Goal: Find specific page/section: Find specific page/section

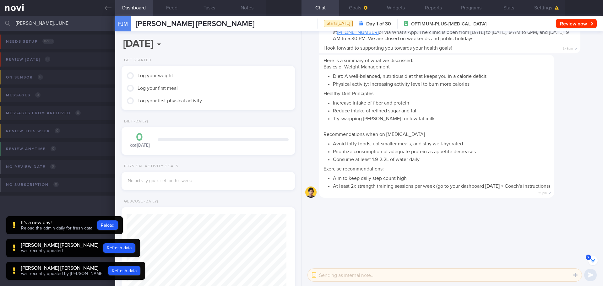
scroll to position [-410, 0]
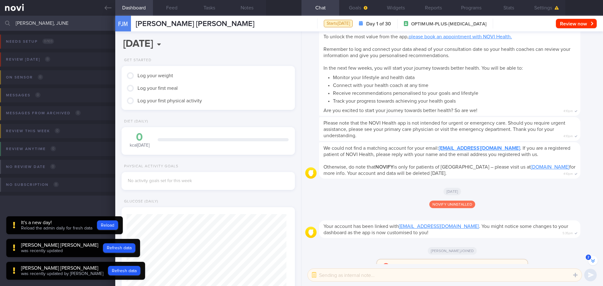
click at [88, 23] on input "[PERSON_NAME], JUNE" at bounding box center [301, 23] width 603 height 15
click at [88, 22] on input "[PERSON_NAME], JUNE" at bounding box center [301, 23] width 603 height 15
click at [64, 25] on input "[PERSON_NAME]" at bounding box center [301, 23] width 603 height 15
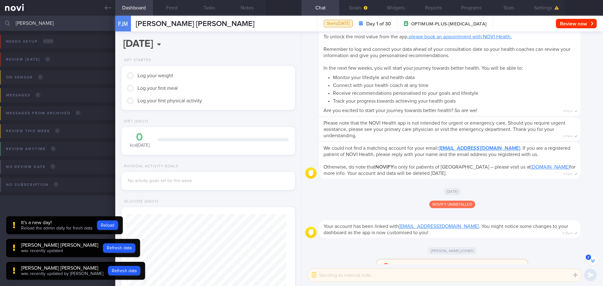
click at [64, 25] on input "[PERSON_NAME]" at bounding box center [301, 23] width 603 height 15
click at [87, 25] on input "[PERSON_NAME]" at bounding box center [301, 23] width 603 height 15
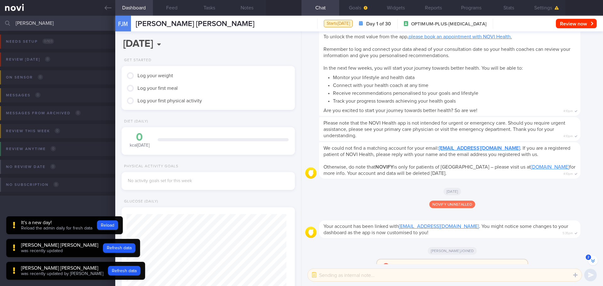
click at [87, 25] on input "[PERSON_NAME]" at bounding box center [301, 23] width 603 height 15
type input "[PERSON_NAME]"
